Goal: Information Seeking & Learning: Learn about a topic

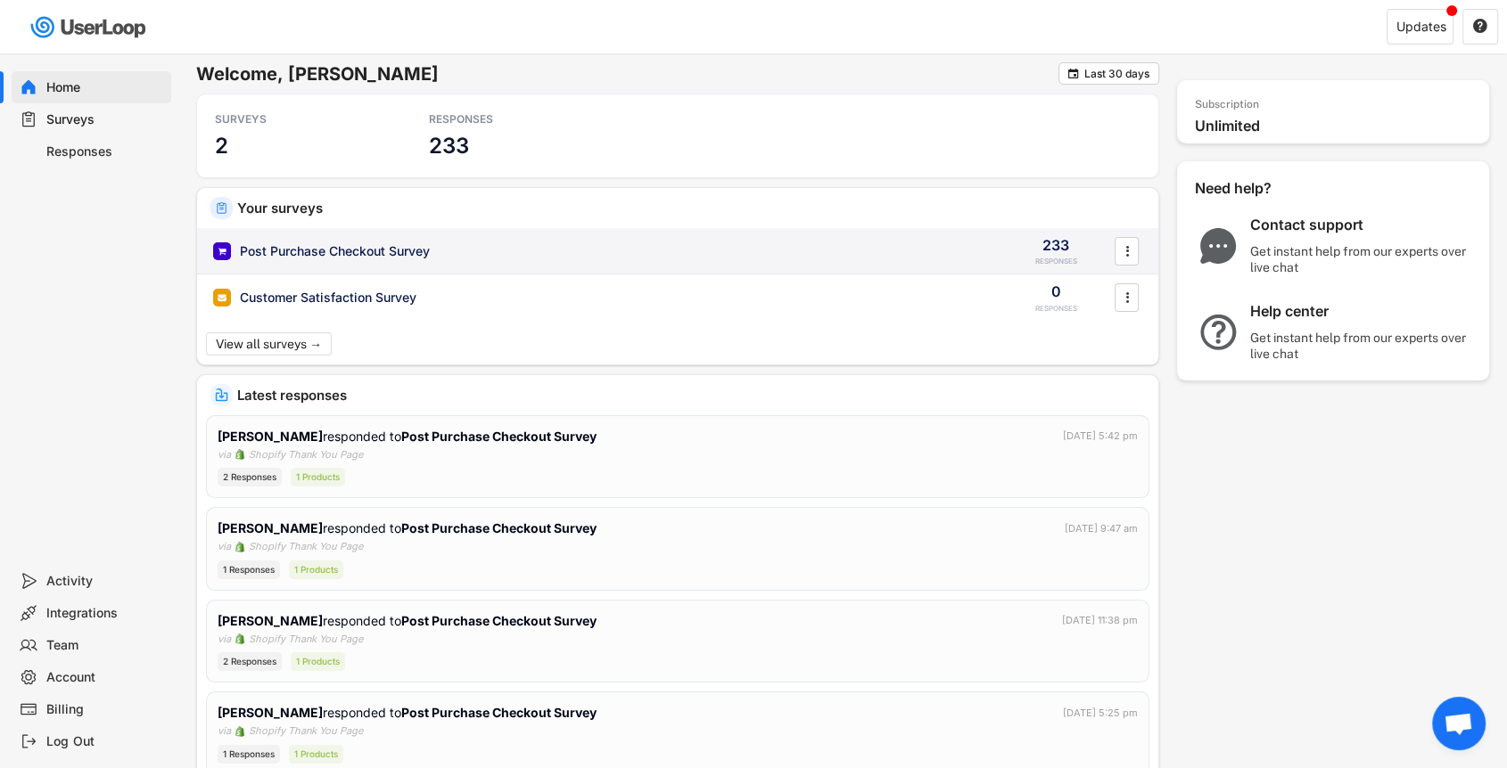
click at [400, 249] on div "Post Purchase Checkout Survey" at bounding box center [335, 251] width 190 height 18
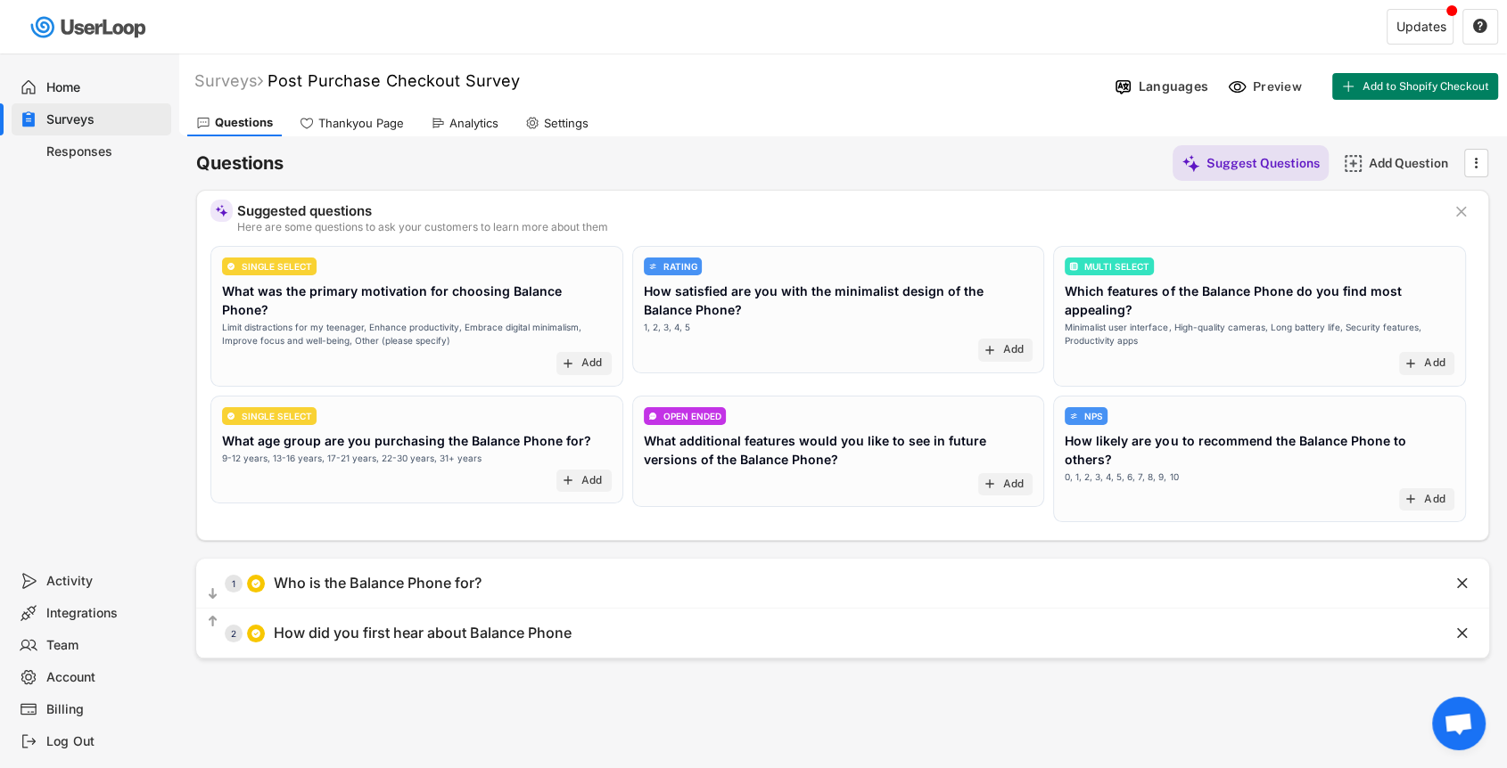
click at [450, 122] on div "Analytics" at bounding box center [473, 123] width 49 height 15
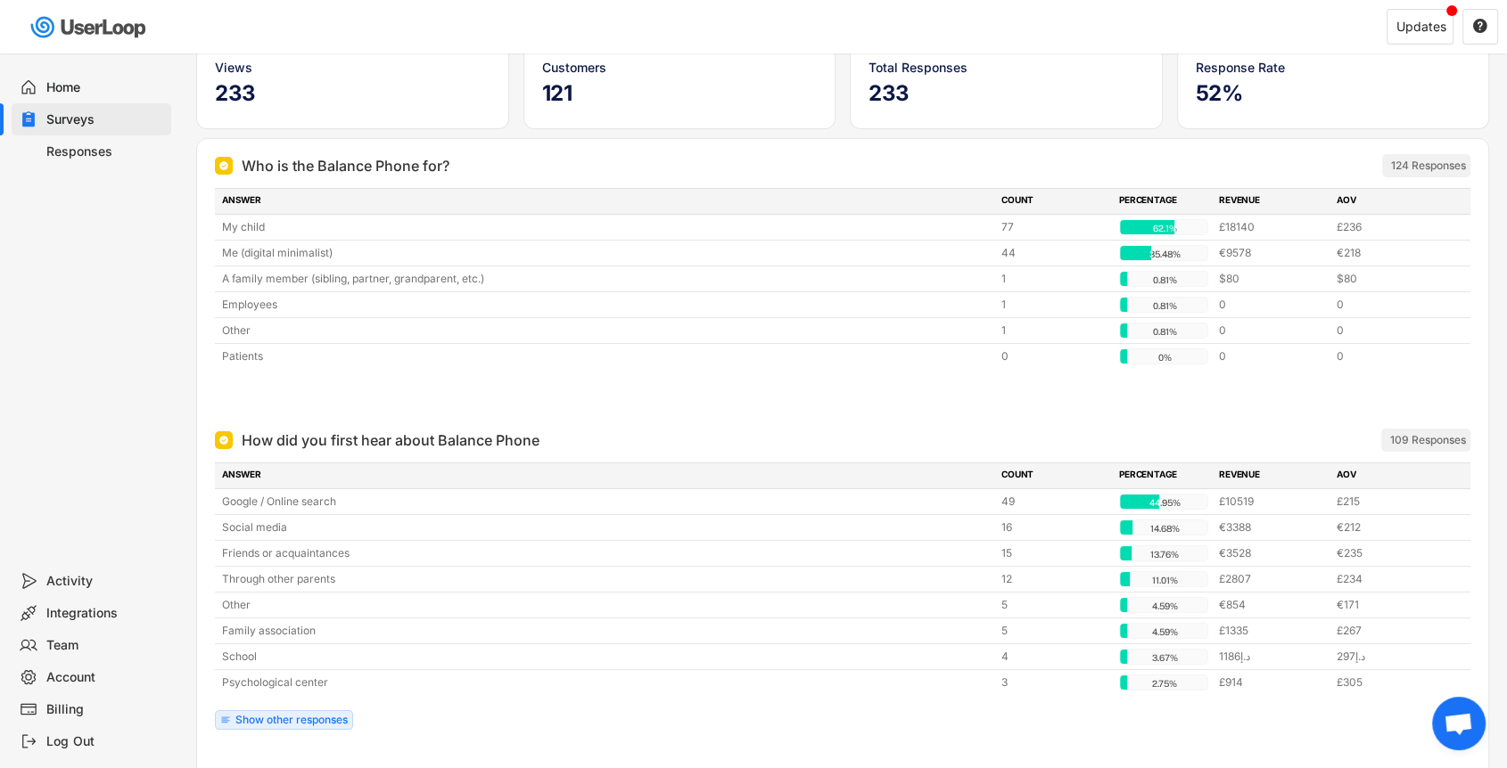
scroll to position [149, 0]
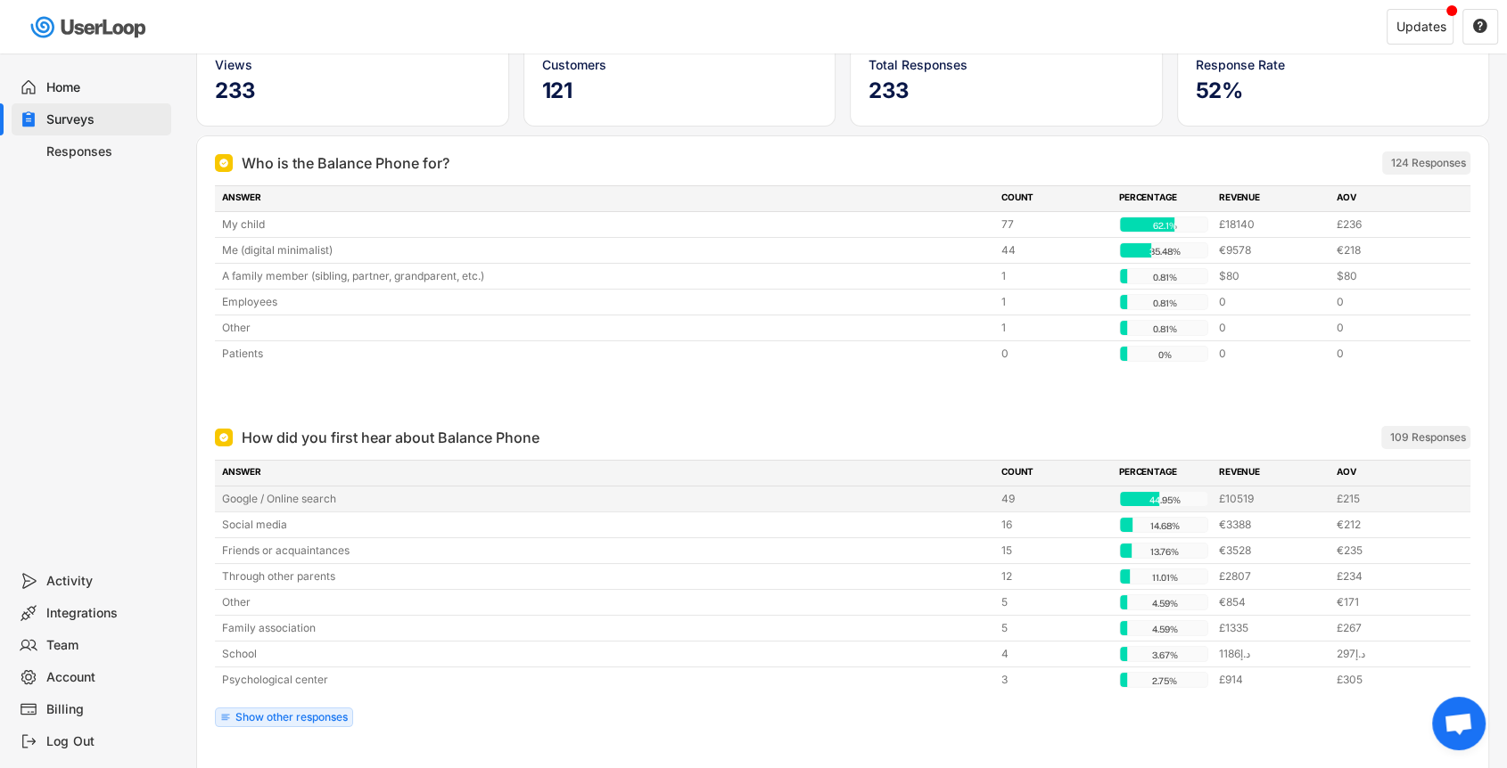
click at [277, 494] on div "Google / Online search" at bounding box center [606, 499] width 768 height 16
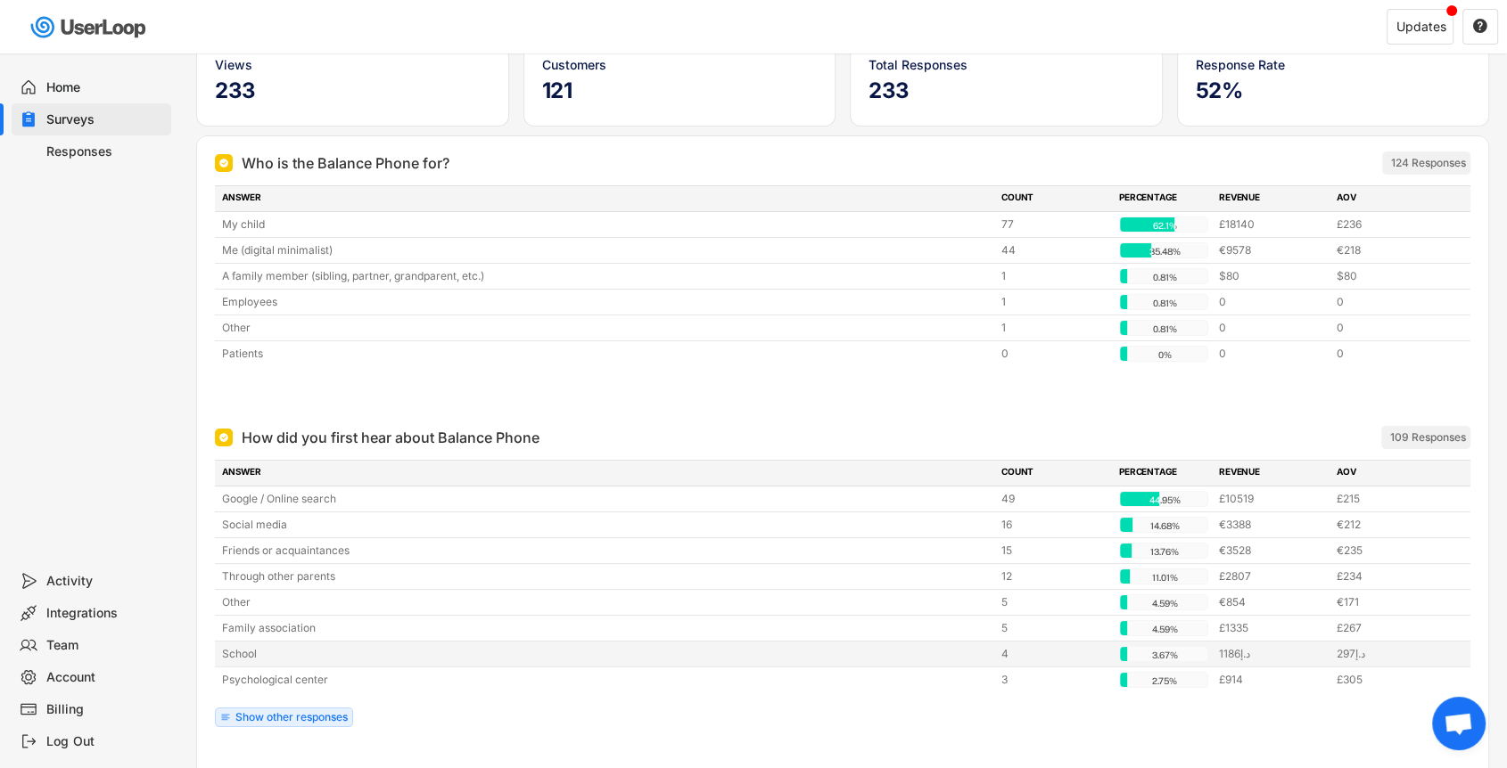
click at [538, 650] on div "School" at bounding box center [606, 654] width 768 height 16
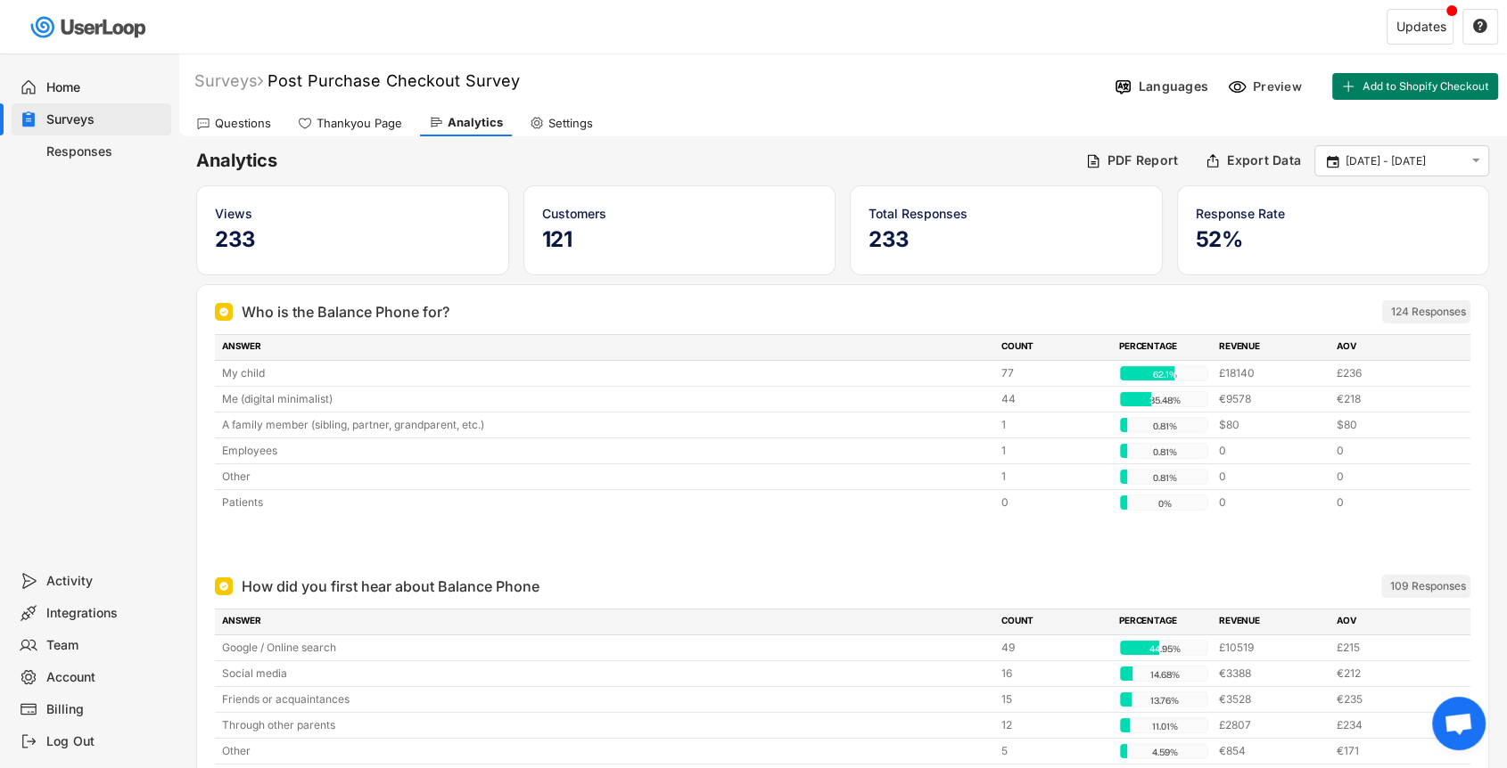
click at [236, 119] on div "Questions" at bounding box center [243, 123] width 56 height 15
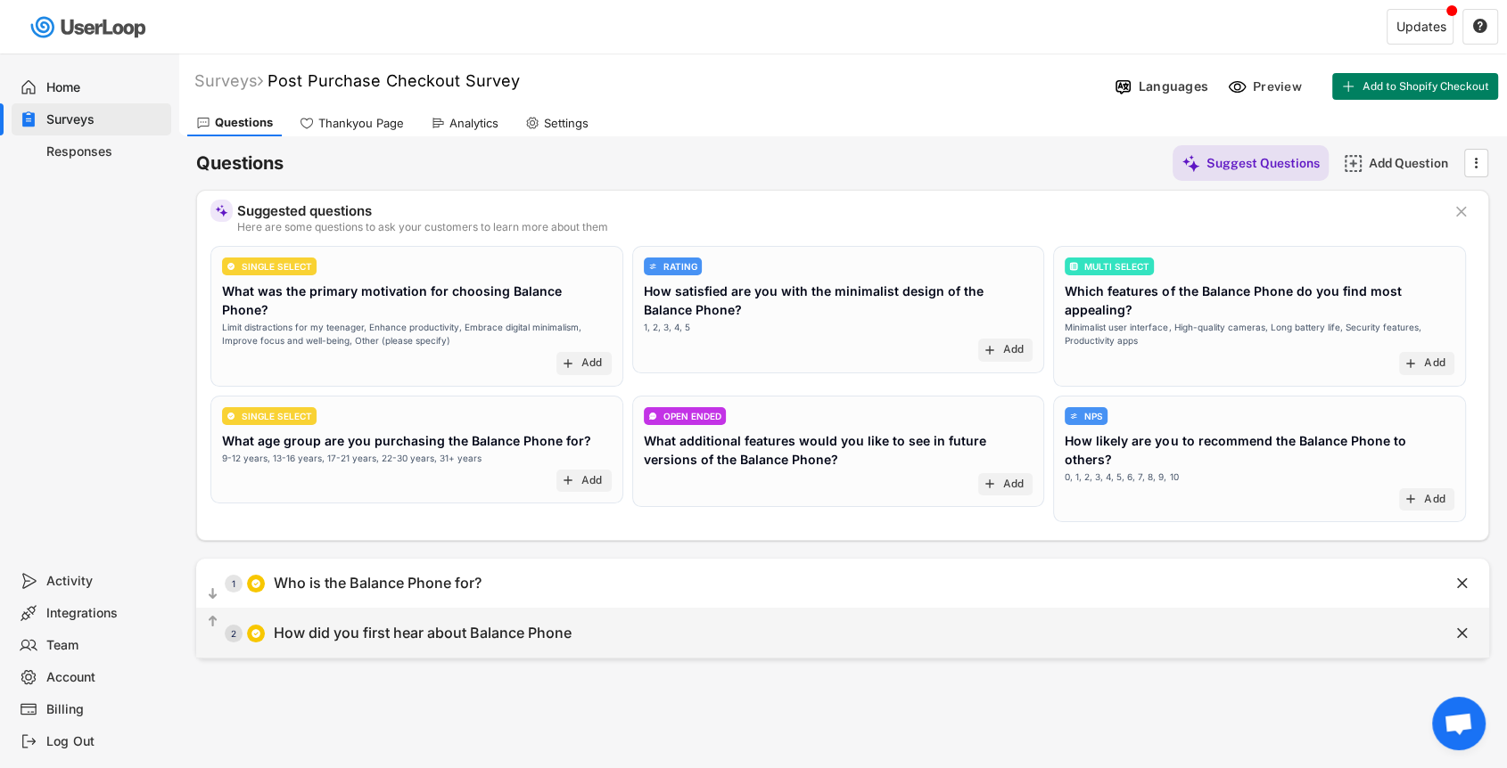
click at [435, 624] on div "How did you first hear about Balance Phone" at bounding box center [423, 633] width 298 height 19
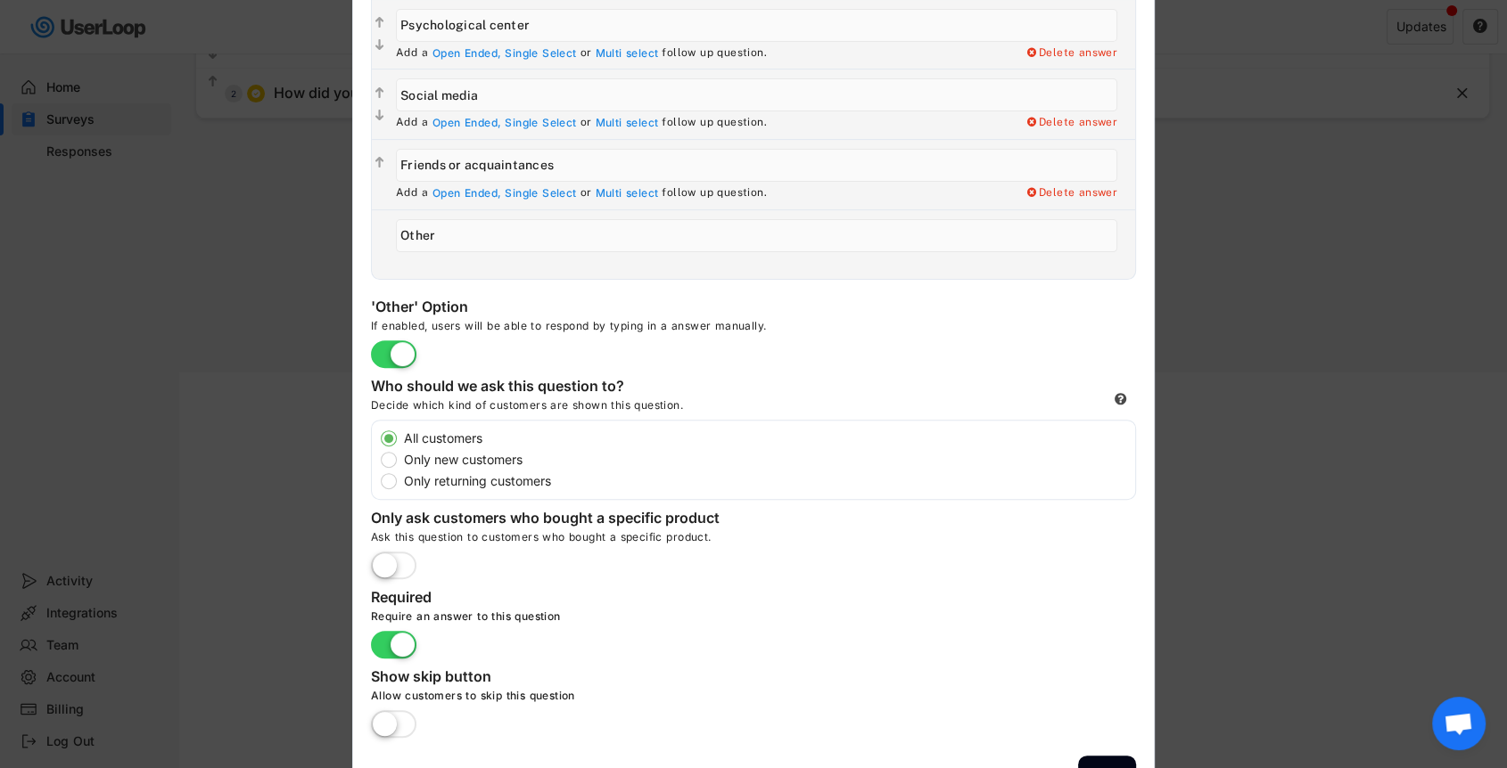
scroll to position [541, 0]
click at [317, 416] on div at bounding box center [753, 384] width 1507 height 768
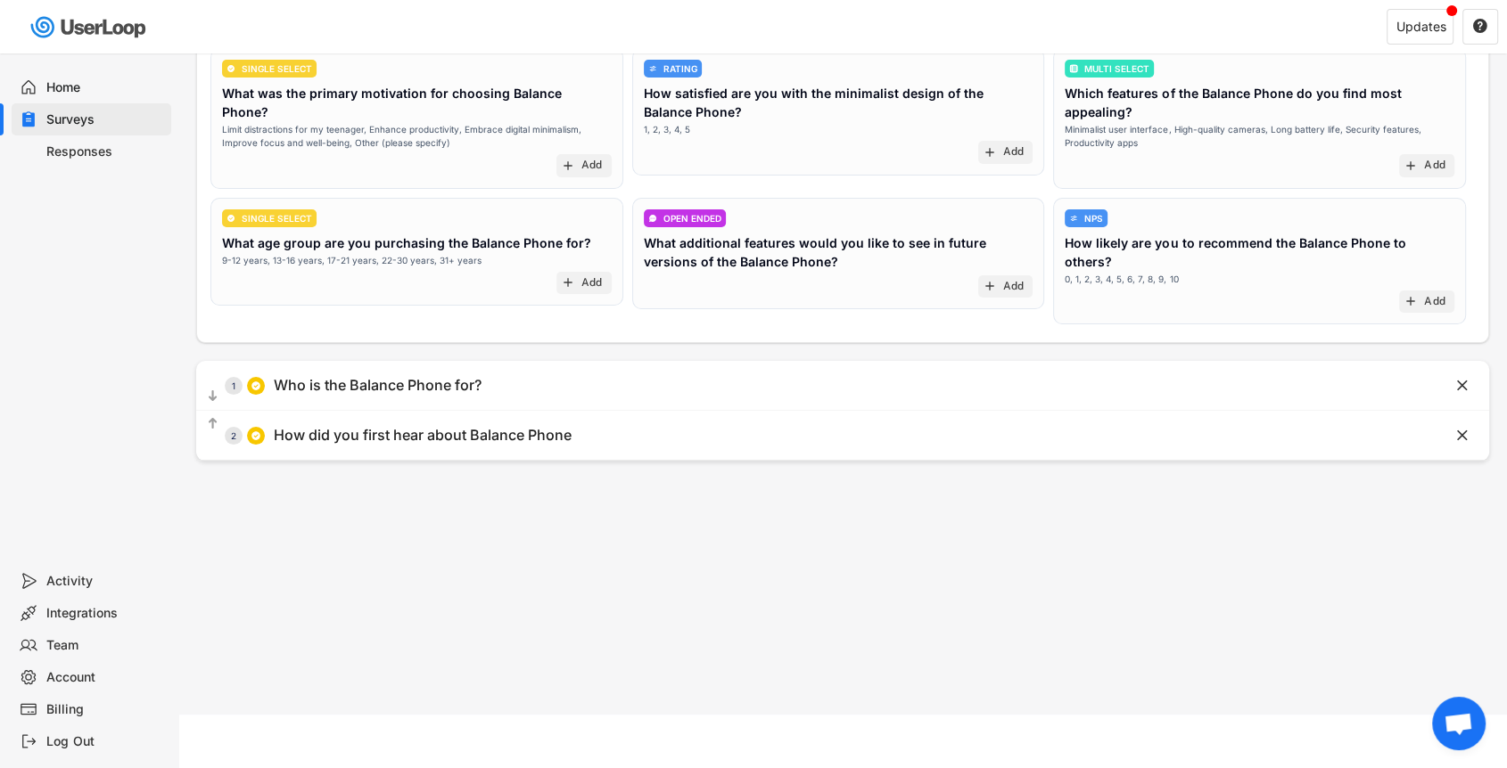
scroll to position [0, 0]
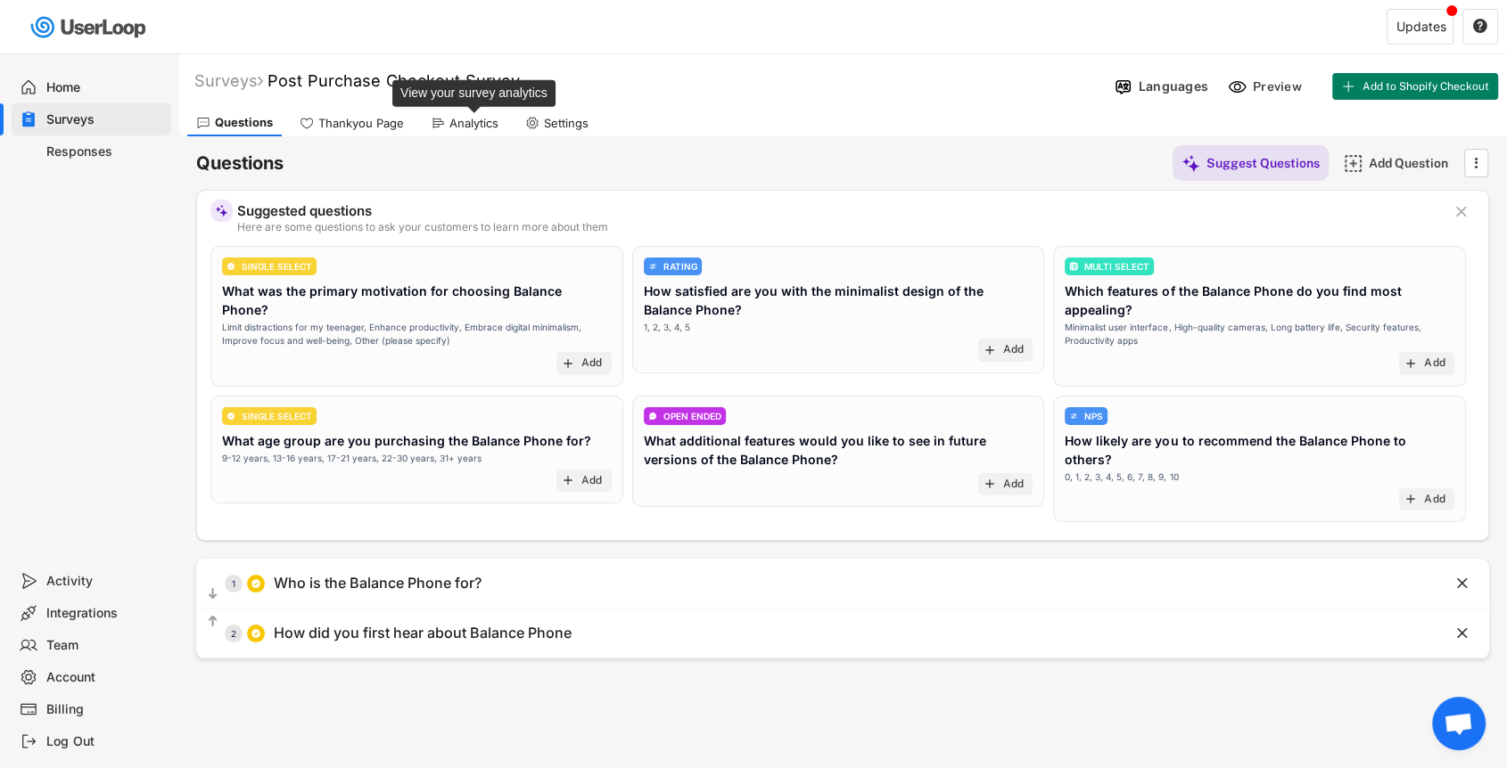
click at [464, 127] on div "Analytics" at bounding box center [473, 123] width 49 height 15
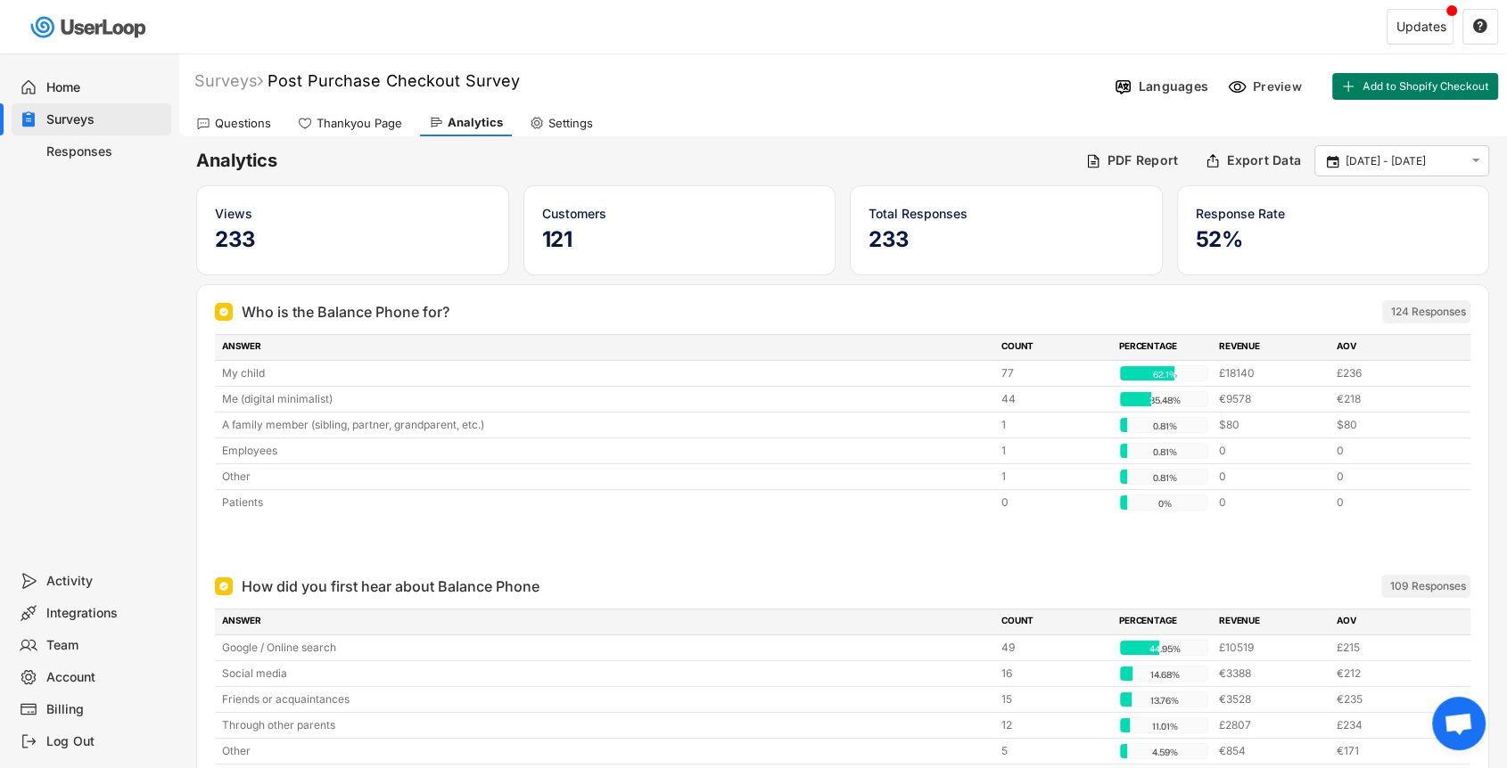
click at [246, 121] on div "Questions" at bounding box center [243, 123] width 56 height 15
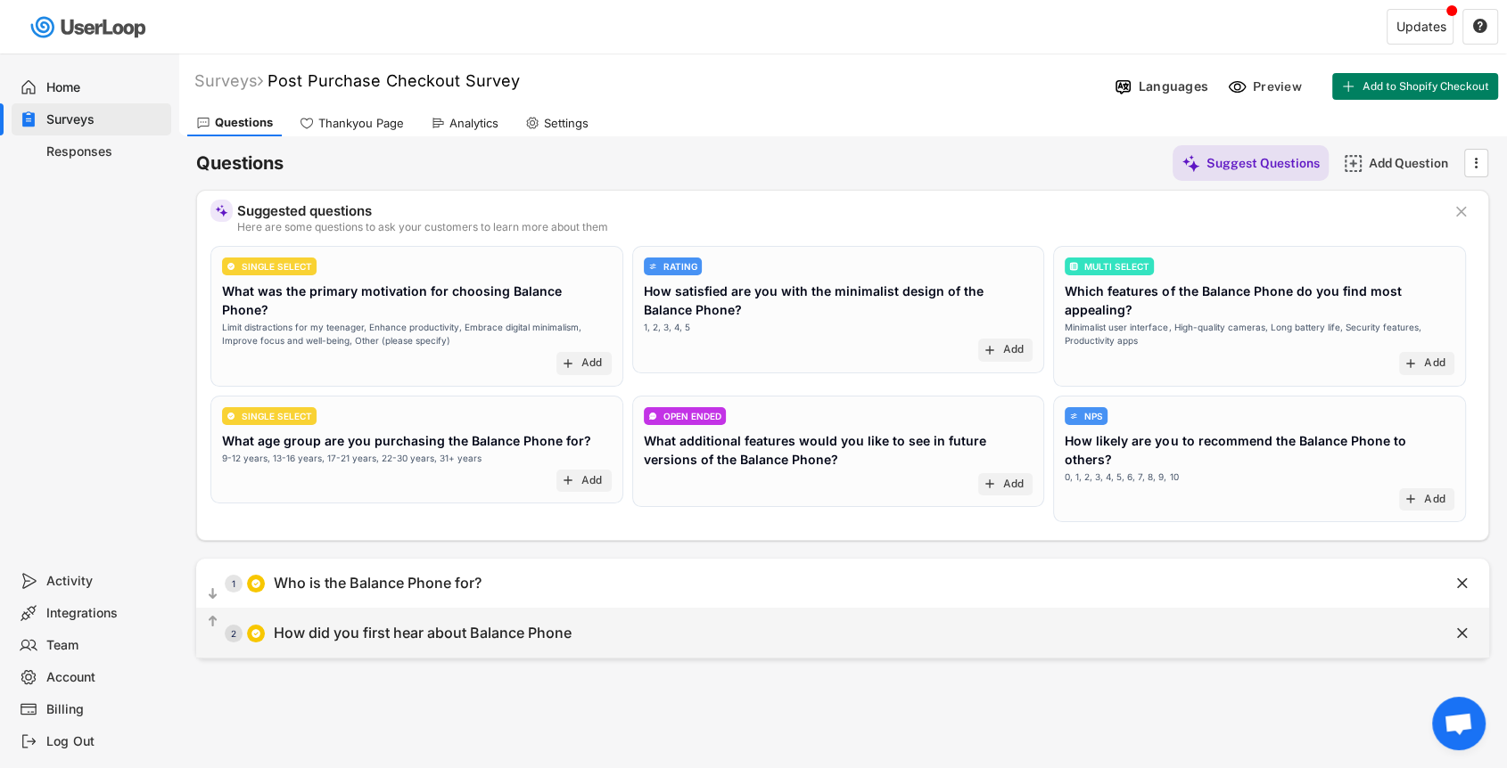
click at [402, 632] on div "  2 How did you first hear about Balance Phone" at bounding box center [797, 633] width 1203 height 40
type input "How did you first hear about Balance Phone"
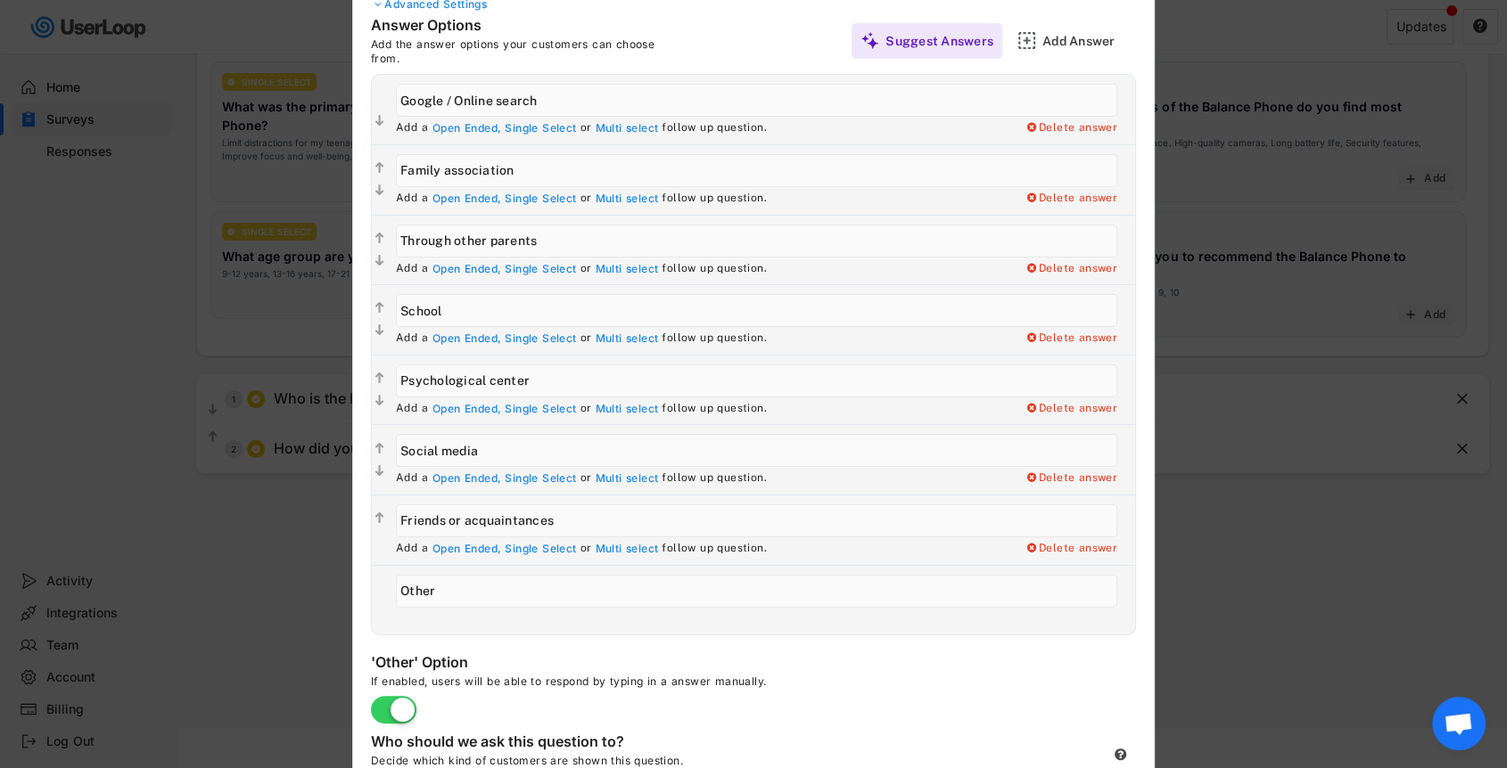
scroll to position [194, 0]
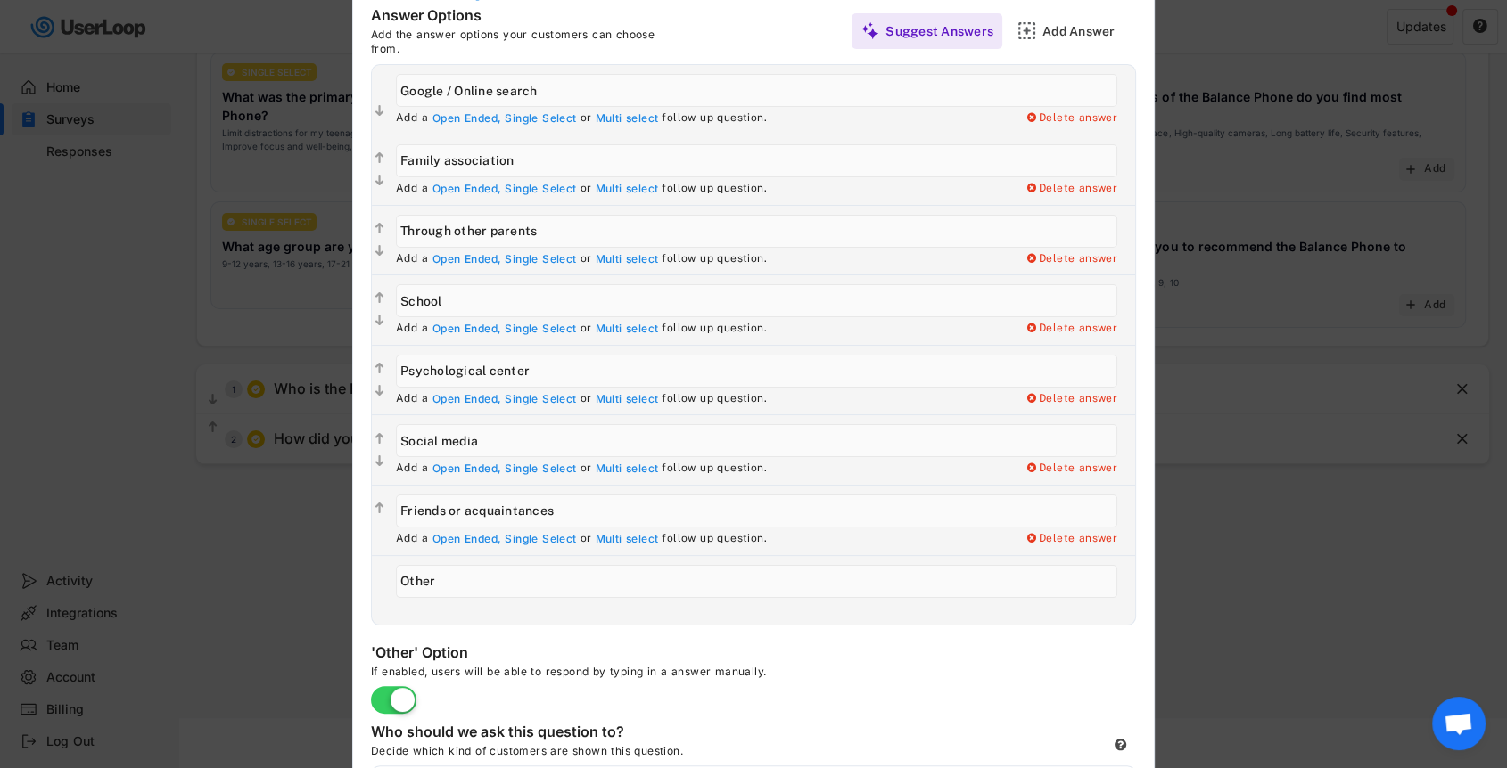
click at [305, 491] on div at bounding box center [753, 384] width 1507 height 768
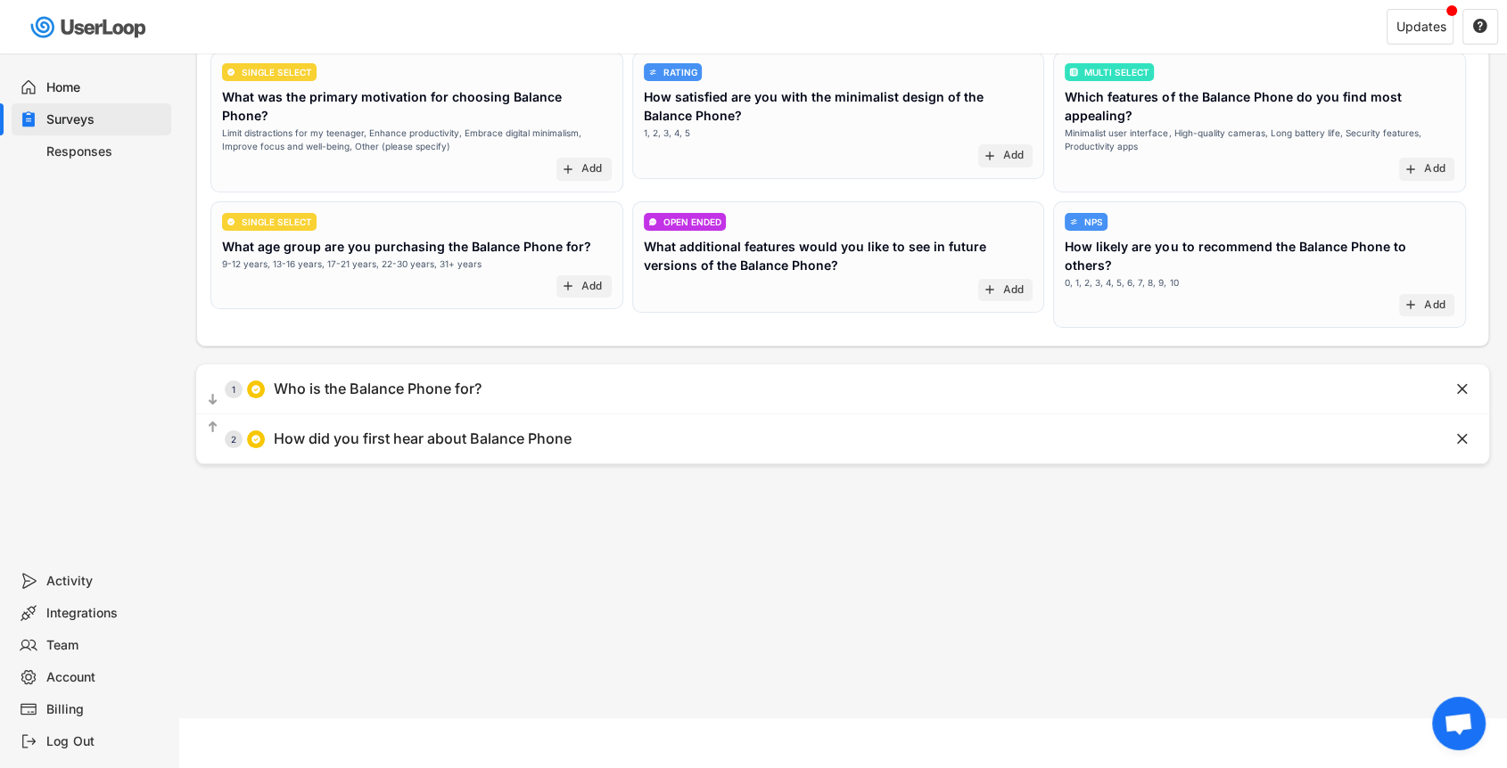
scroll to position [0, 0]
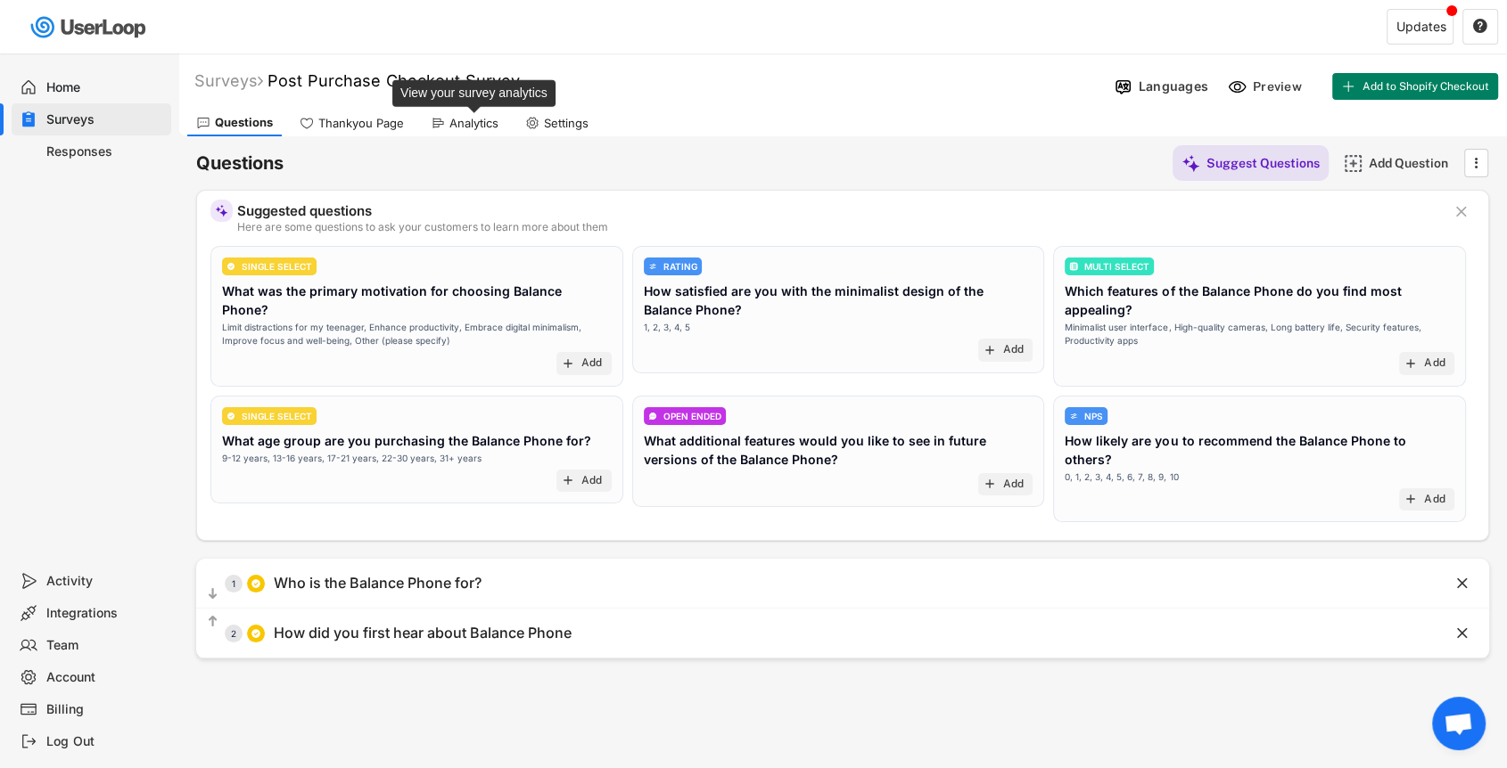
click at [462, 119] on div "Analytics" at bounding box center [473, 123] width 49 height 15
